Goal: Information Seeking & Learning: Check status

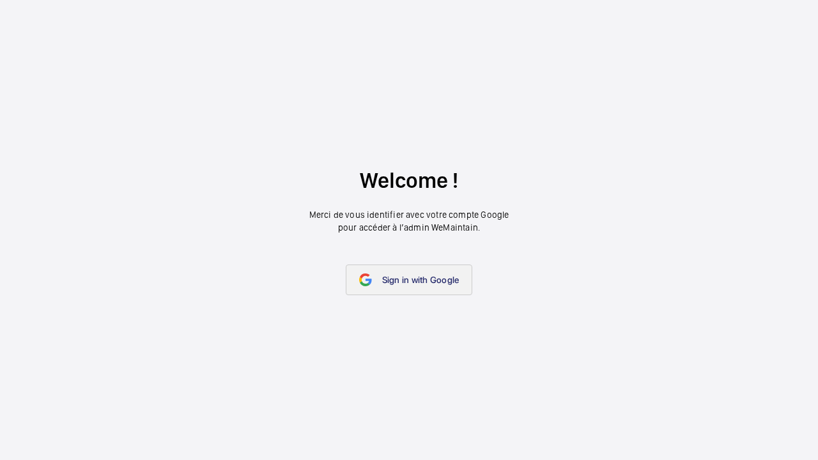
click at [424, 289] on link "Sign in with Google" at bounding box center [409, 279] width 127 height 31
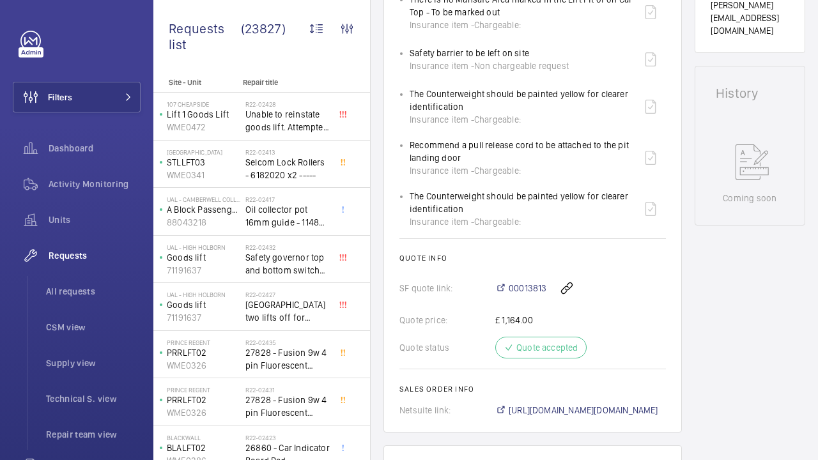
scroll to position [634, 0]
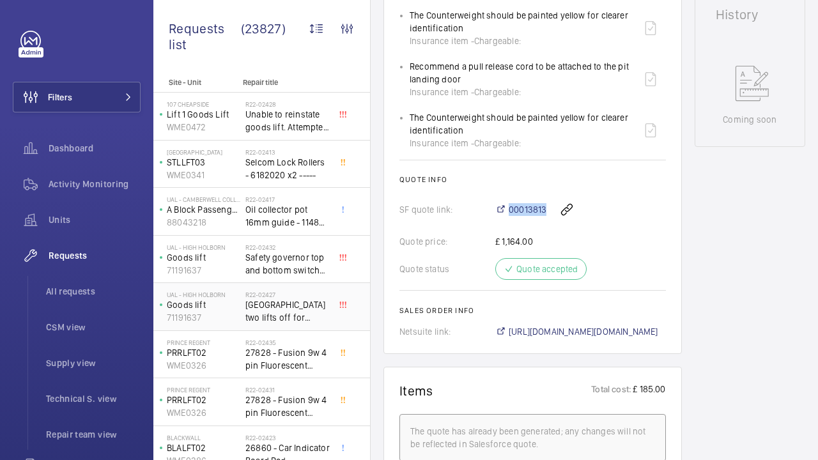
drag, startPoint x: 520, startPoint y: 161, endPoint x: 343, endPoint y: 286, distance: 216.7
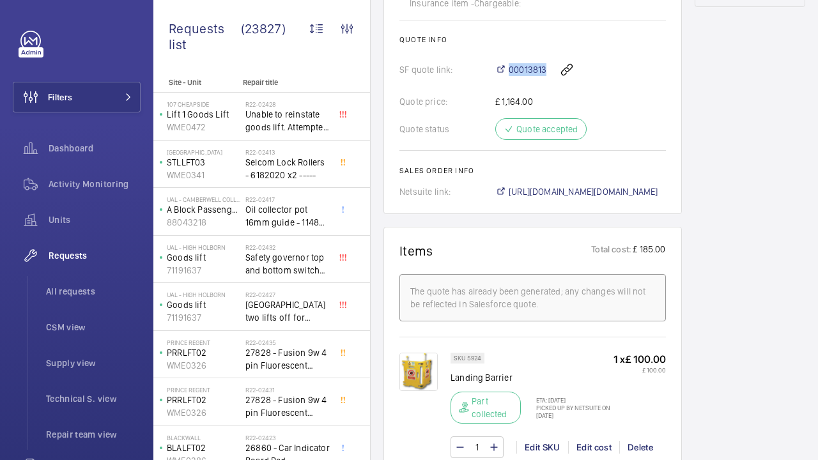
scroll to position [775, 0]
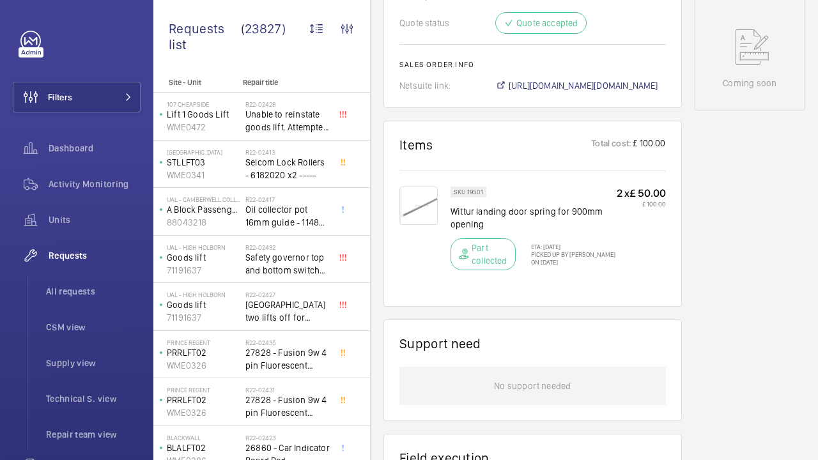
scroll to position [671, 0]
